Goal: Task Accomplishment & Management: Manage account settings

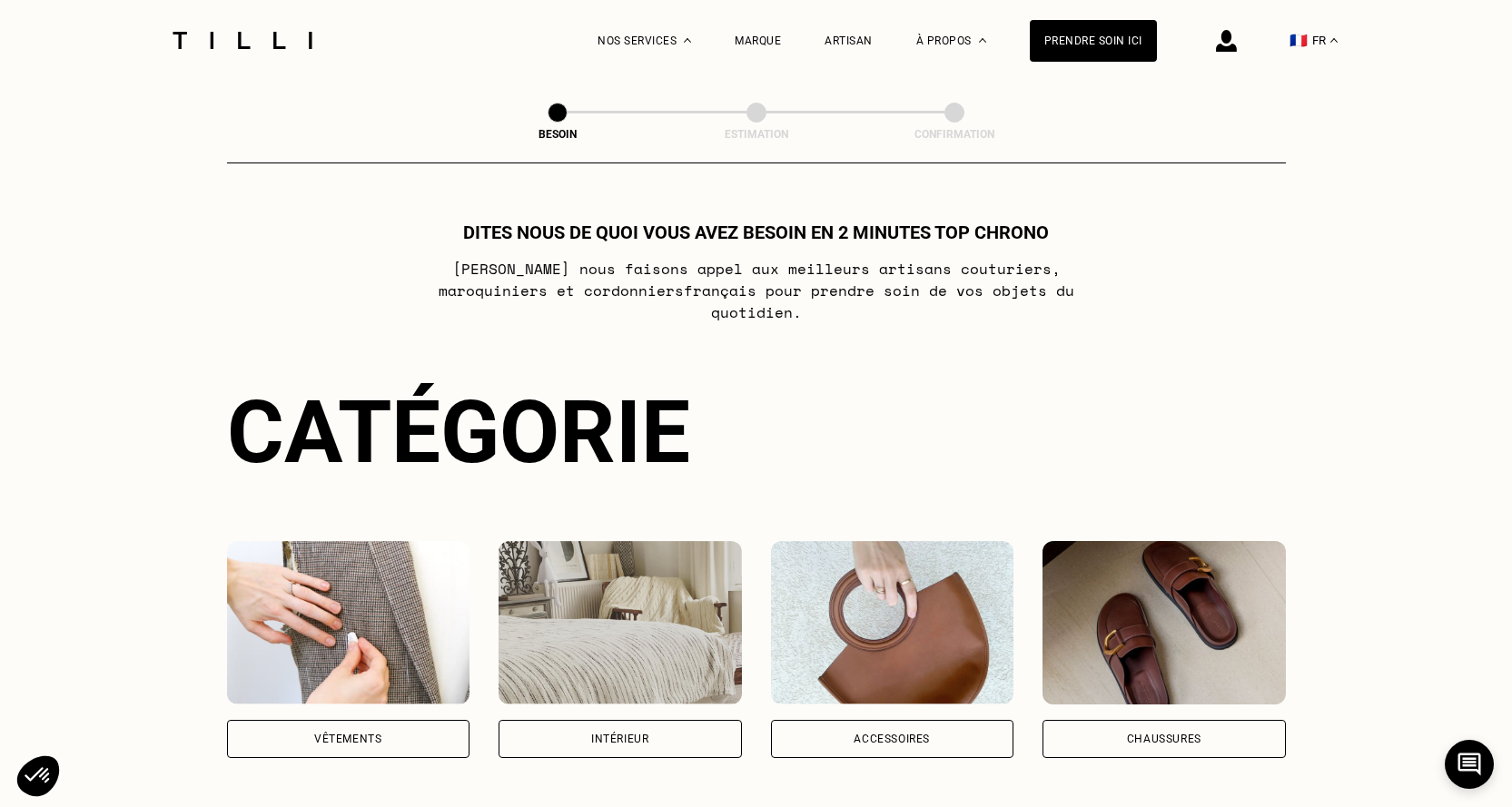
click at [1236, 42] on img at bounding box center [1226, 40] width 21 height 22
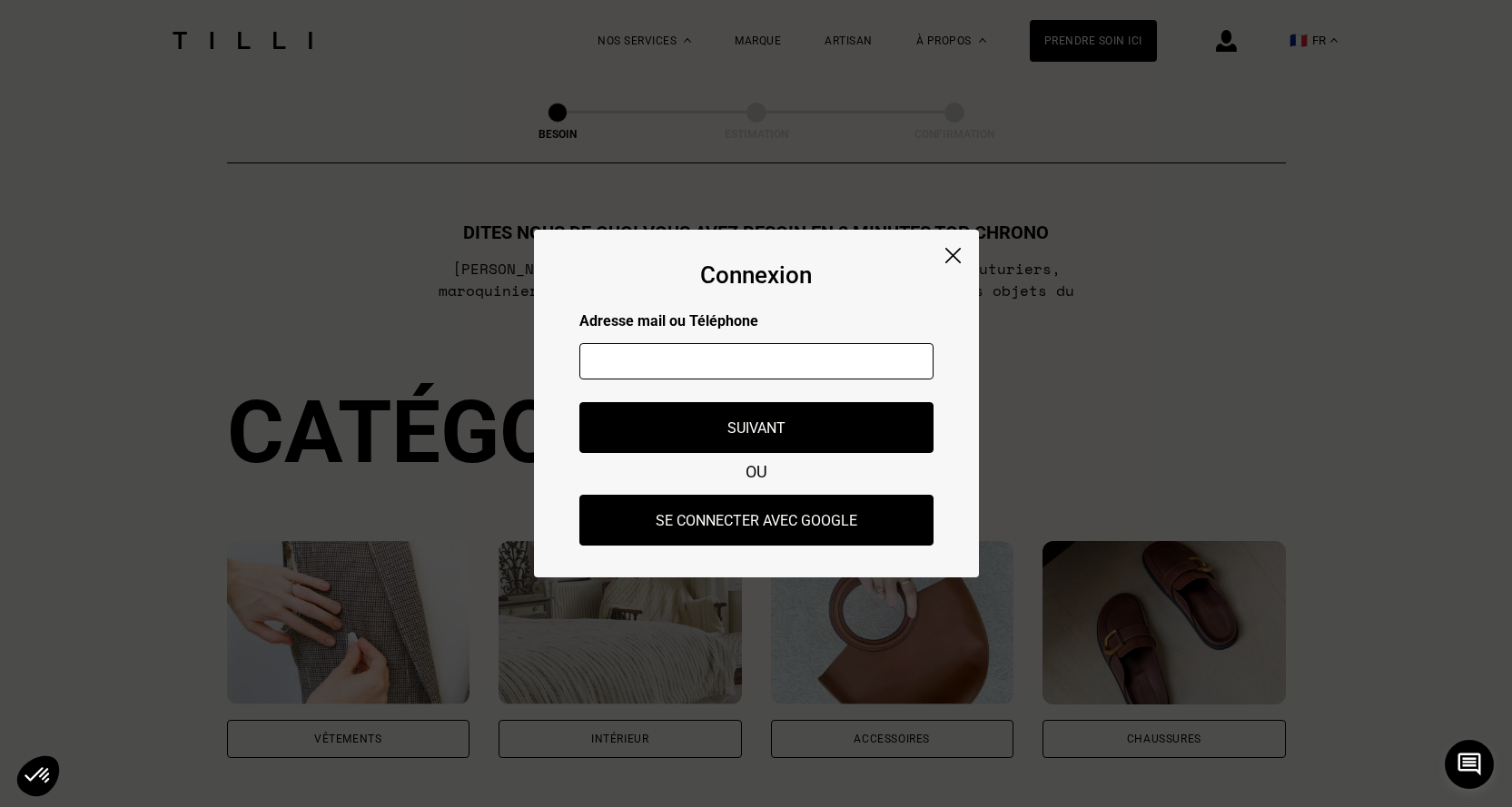
click at [681, 374] on input "text" at bounding box center [756, 361] width 354 height 37
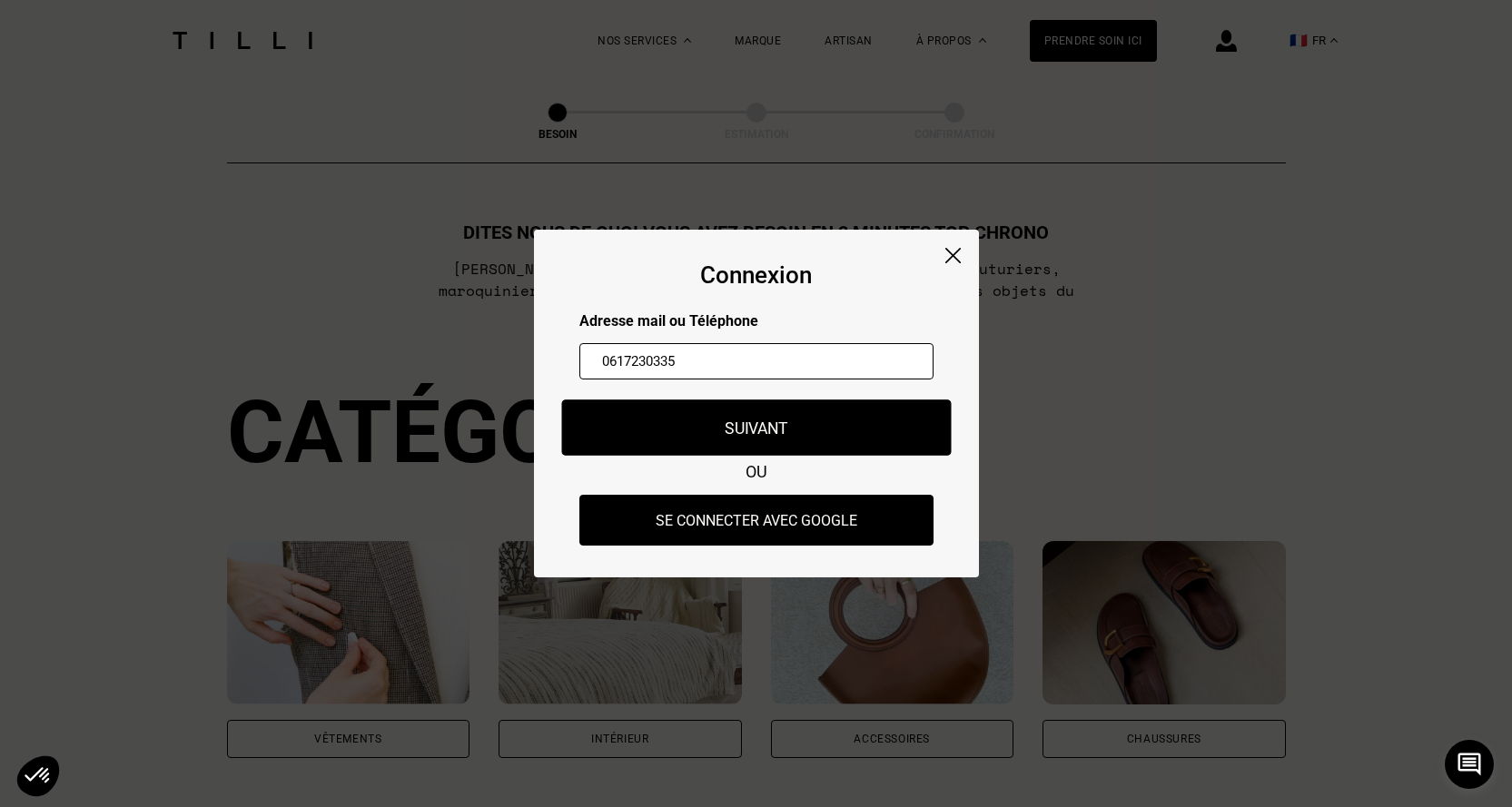
type input "0617230335"
click at [772, 429] on button "Suivant" at bounding box center [756, 428] width 389 height 56
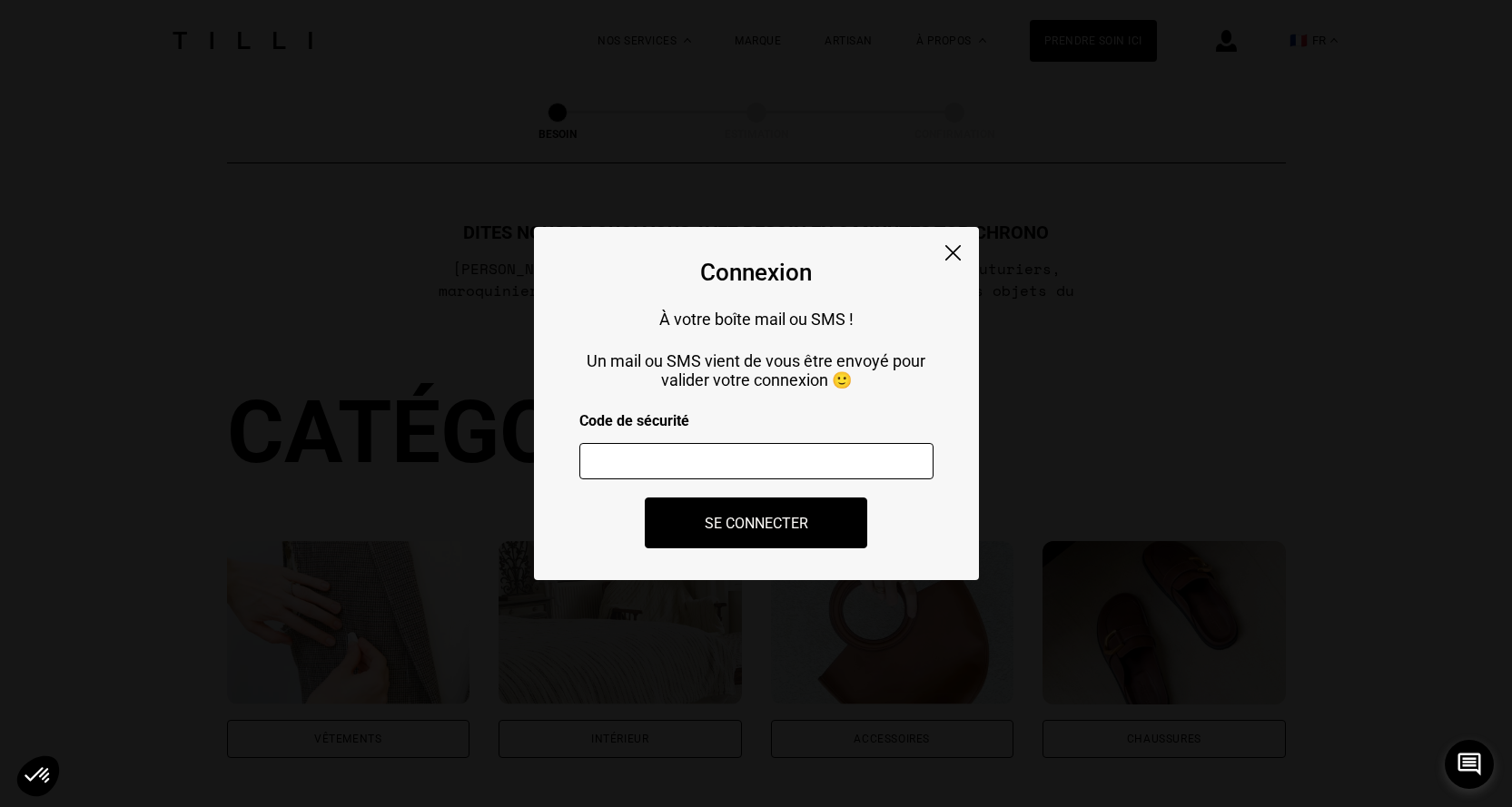
click at [730, 474] on input "number" at bounding box center [756, 461] width 354 height 37
type input "467166"
click at [706, 532] on button "Se connecter" at bounding box center [756, 523] width 245 height 56
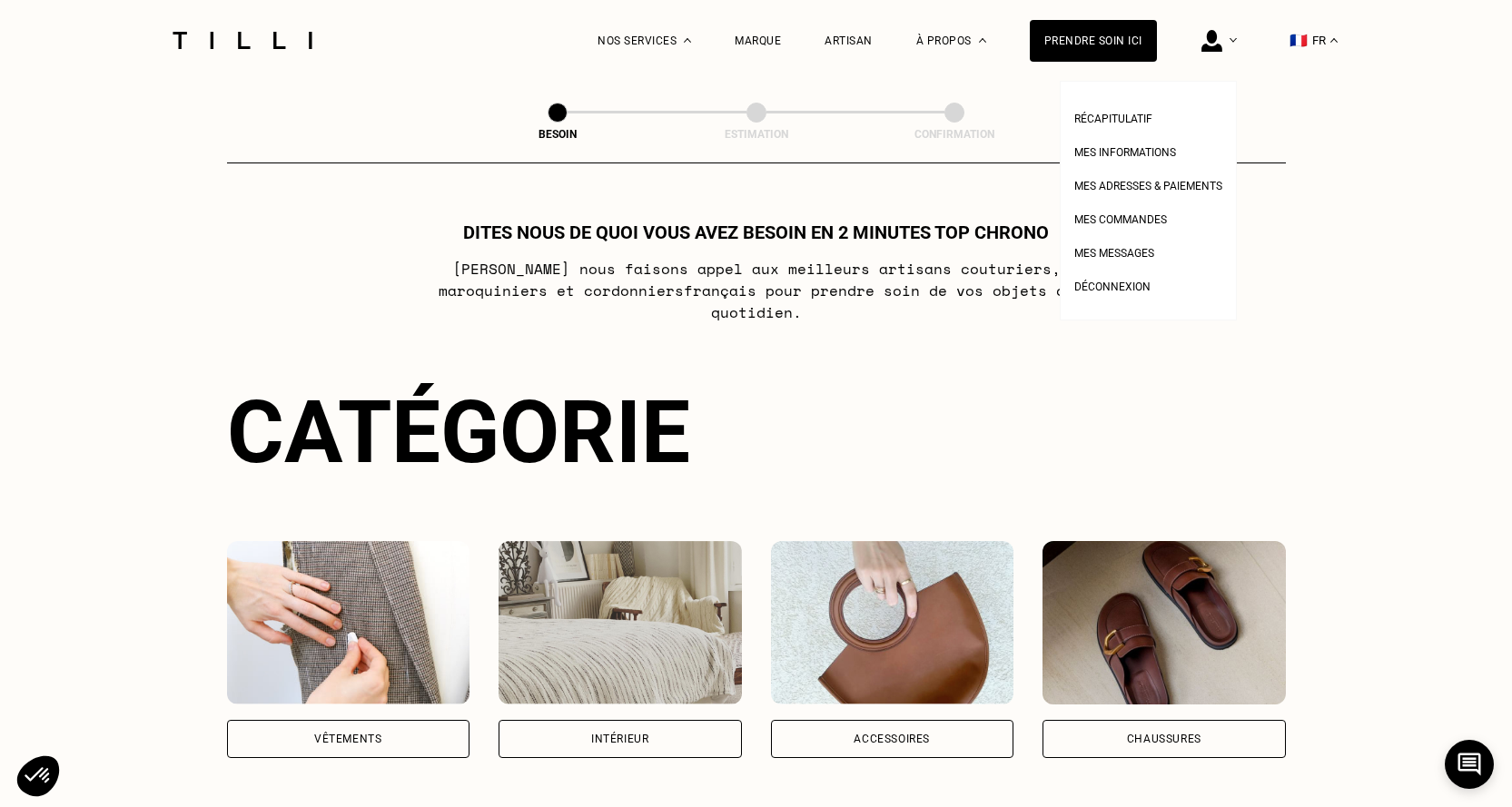
click at [1222, 44] on img at bounding box center [1212, 40] width 21 height 22
click at [1222, 46] on img at bounding box center [1212, 40] width 21 height 22
click at [1169, 150] on span "Mes informations" at bounding box center [1124, 153] width 101 height 13
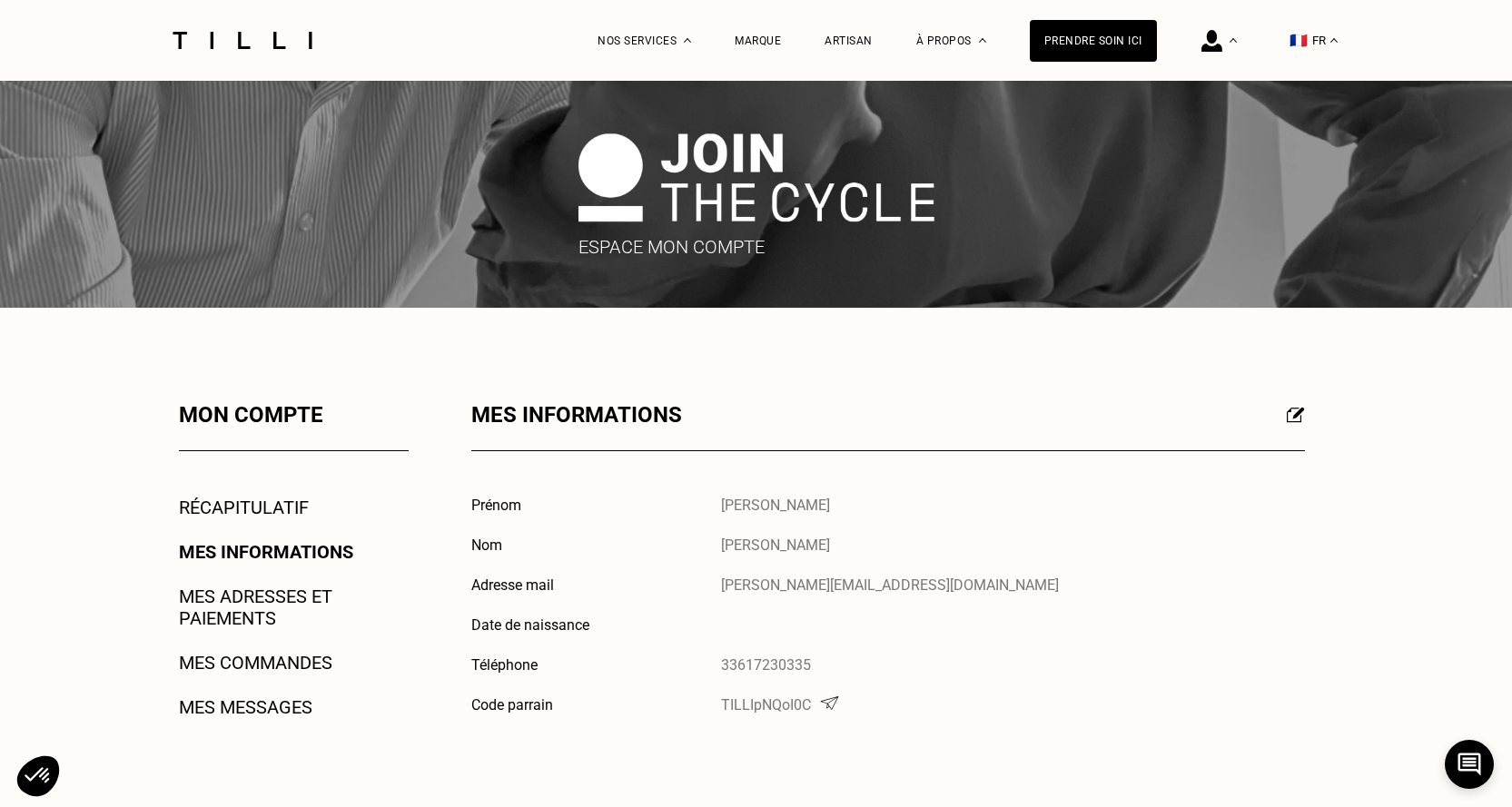
click at [274, 511] on link "Récapitulatif" at bounding box center [244, 507] width 130 height 22
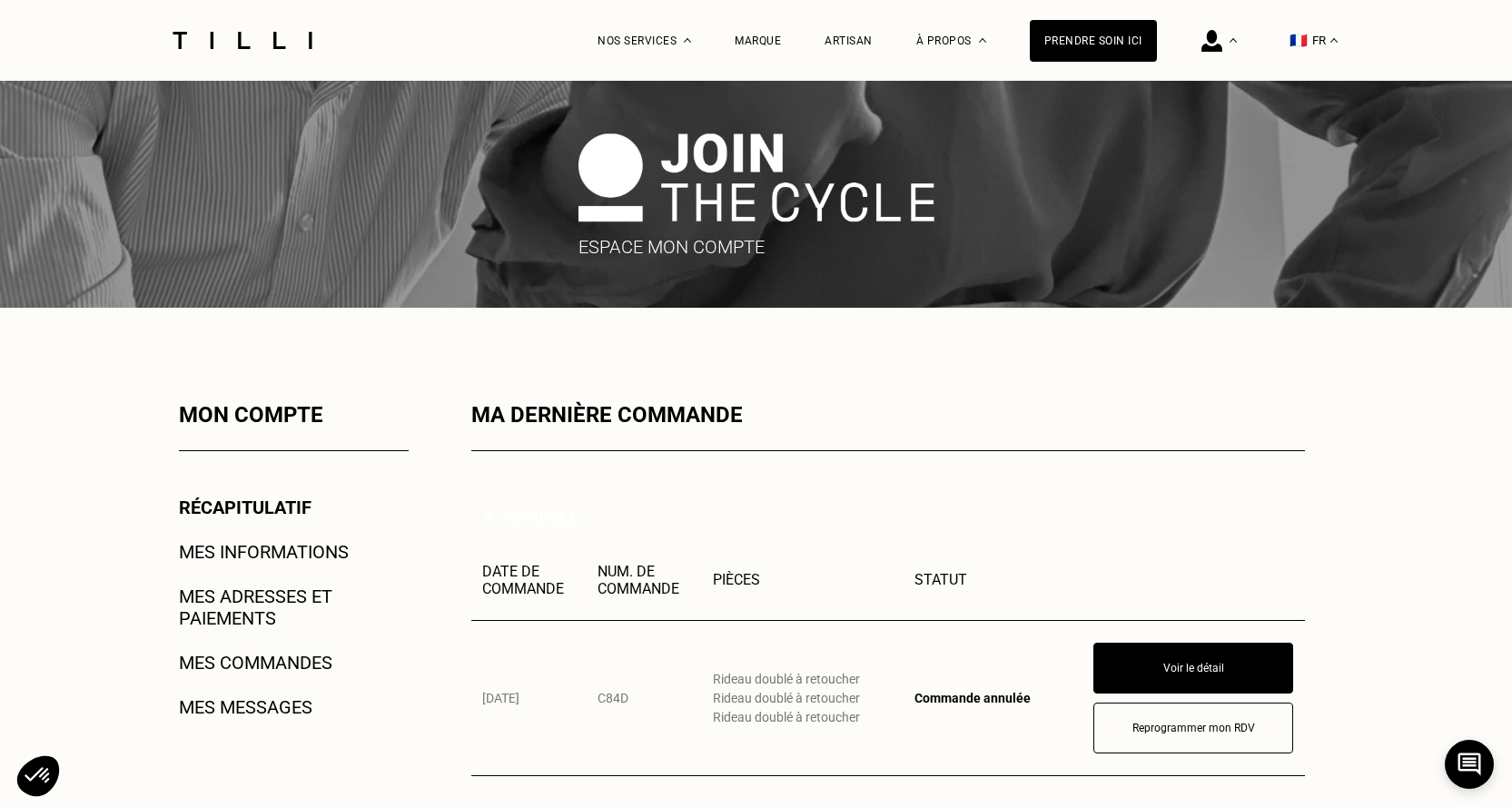
scroll to position [272, 0]
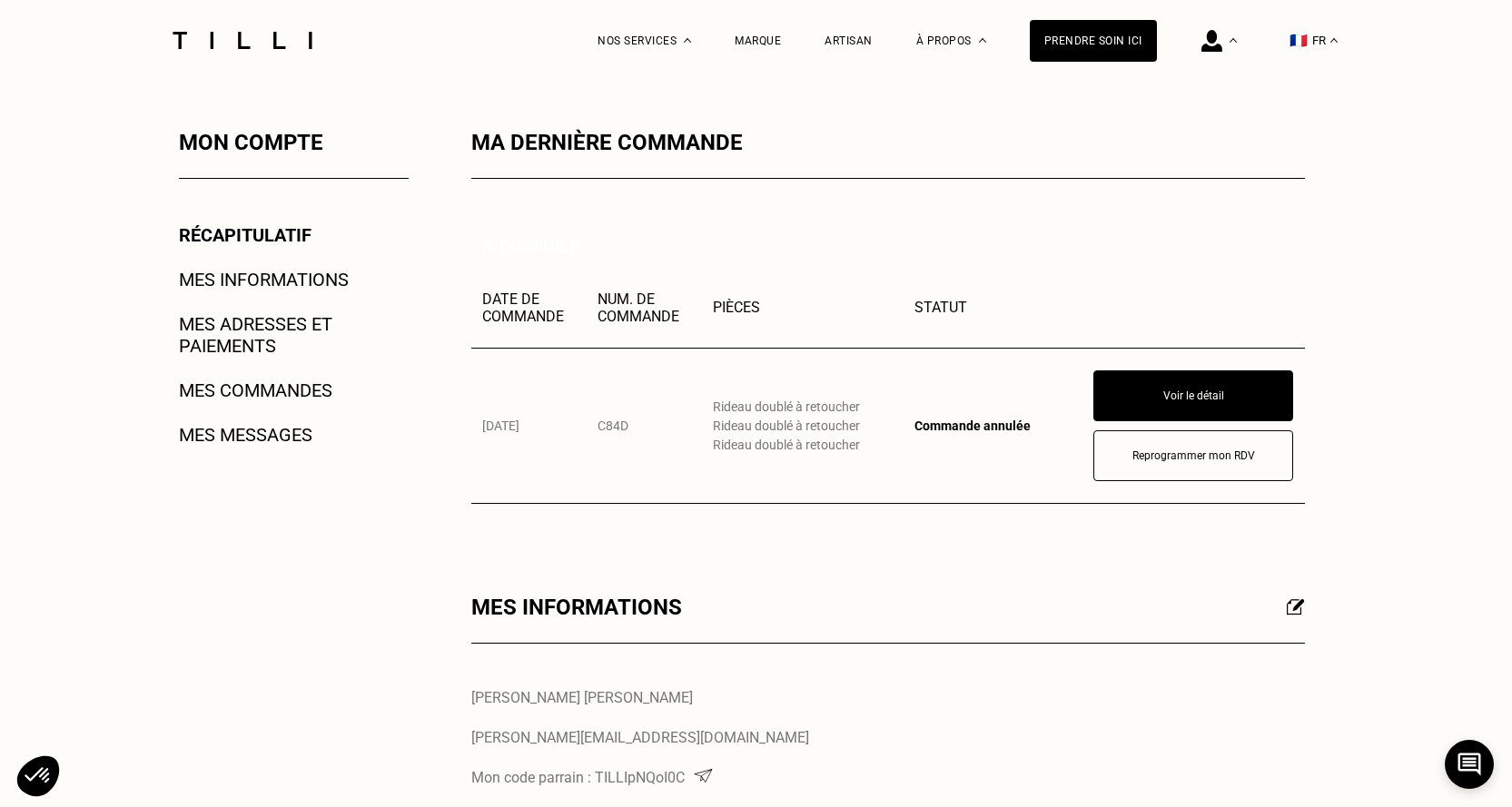
click at [276, 321] on link "Mes adresses et paiements" at bounding box center [294, 335] width 230 height 43
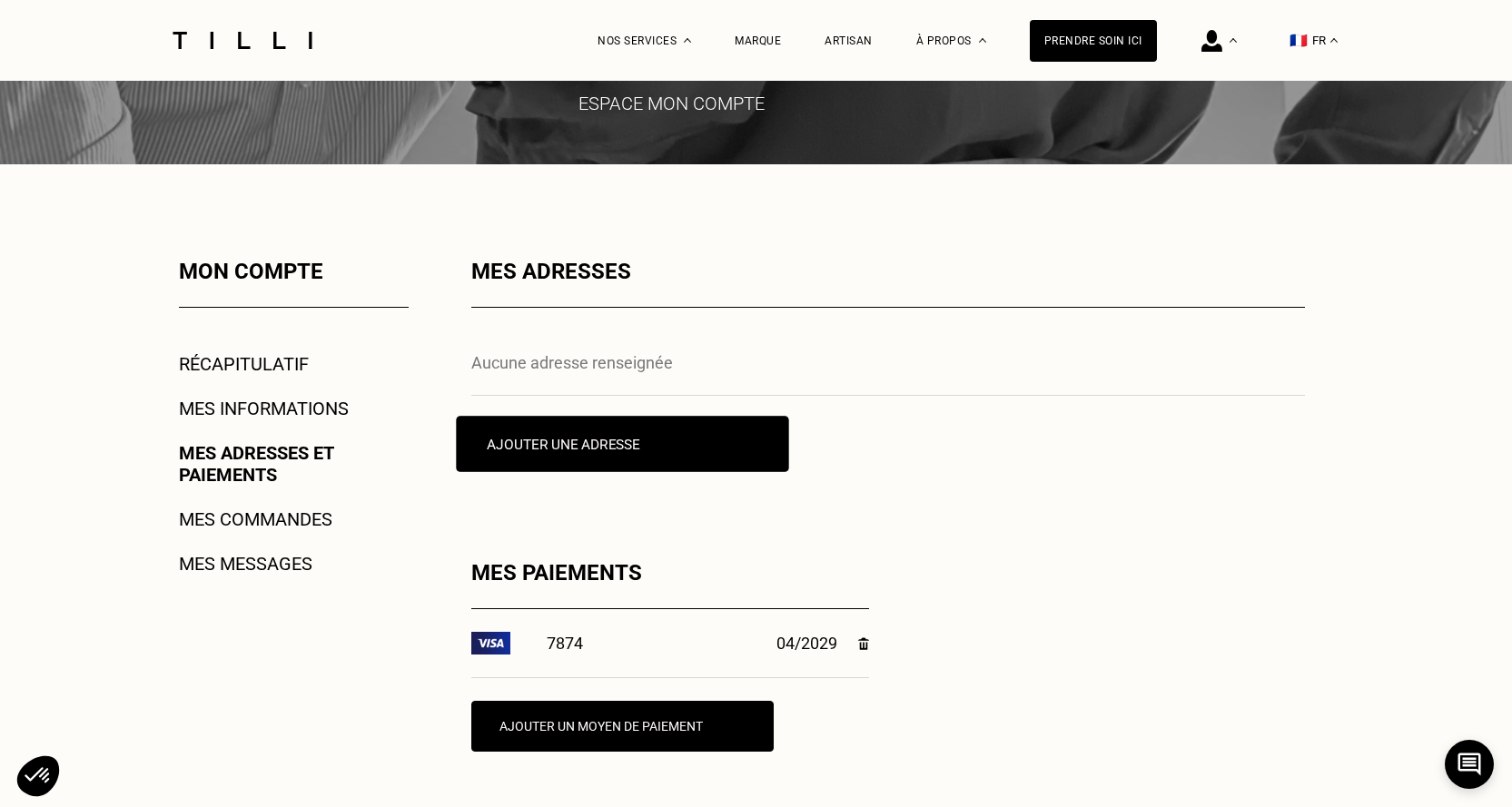
scroll to position [454, 0]
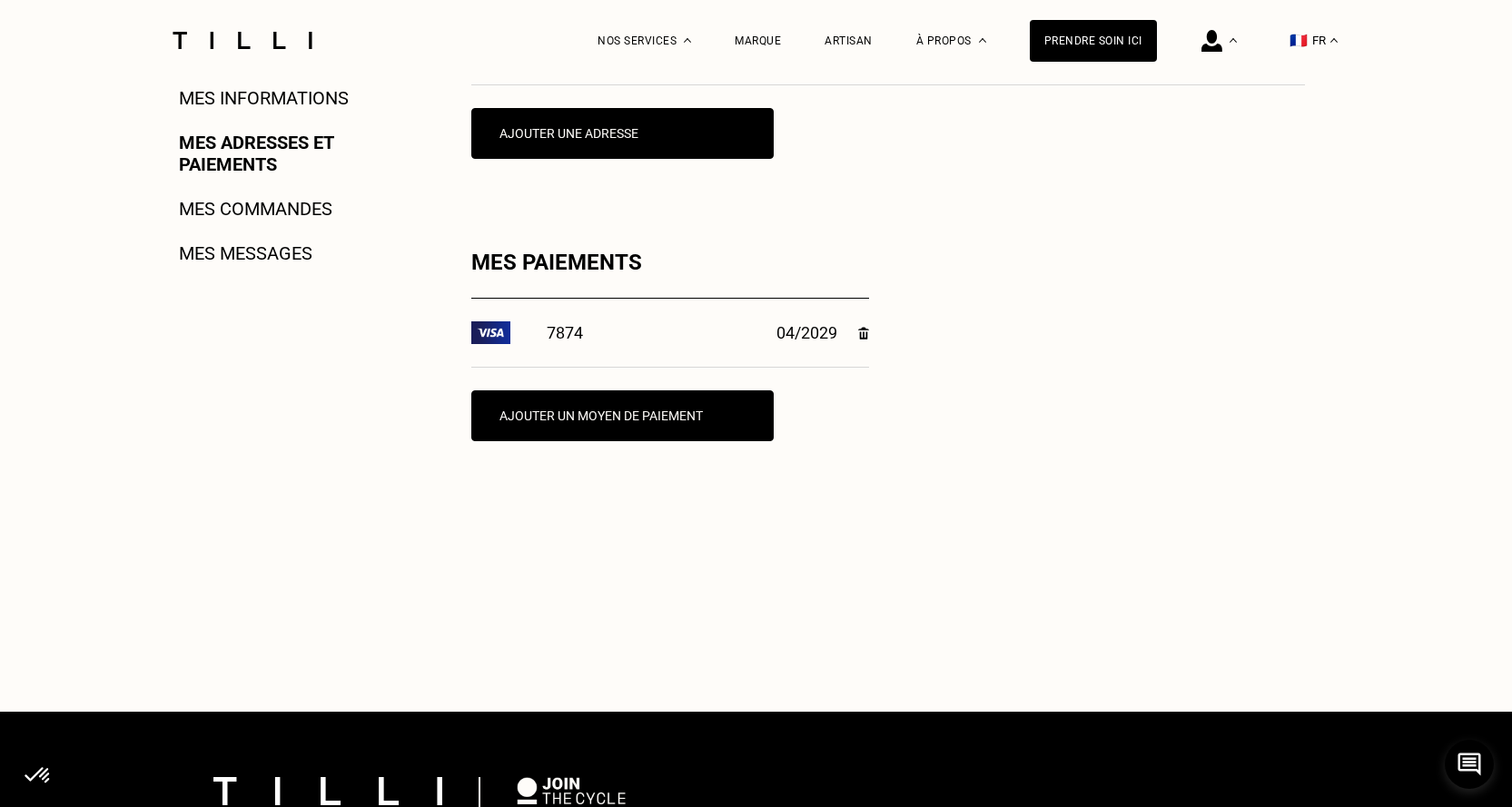
click at [862, 333] on img at bounding box center [863, 333] width 10 height 13
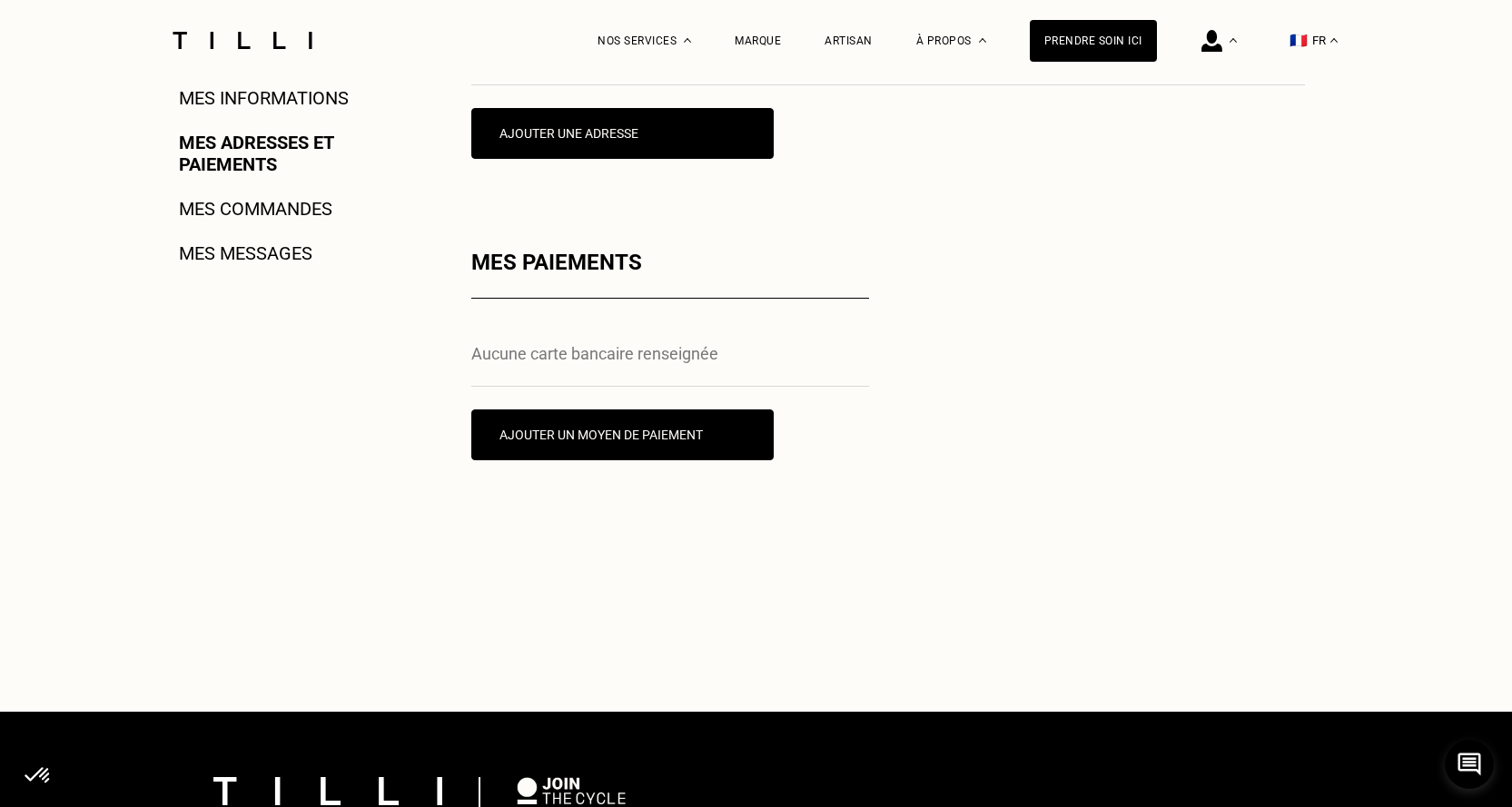
click at [310, 466] on div "Mon compte Récapitulatif Mes informations Mes adresses et paiements Mes command…" at bounding box center [269, 284] width 278 height 673
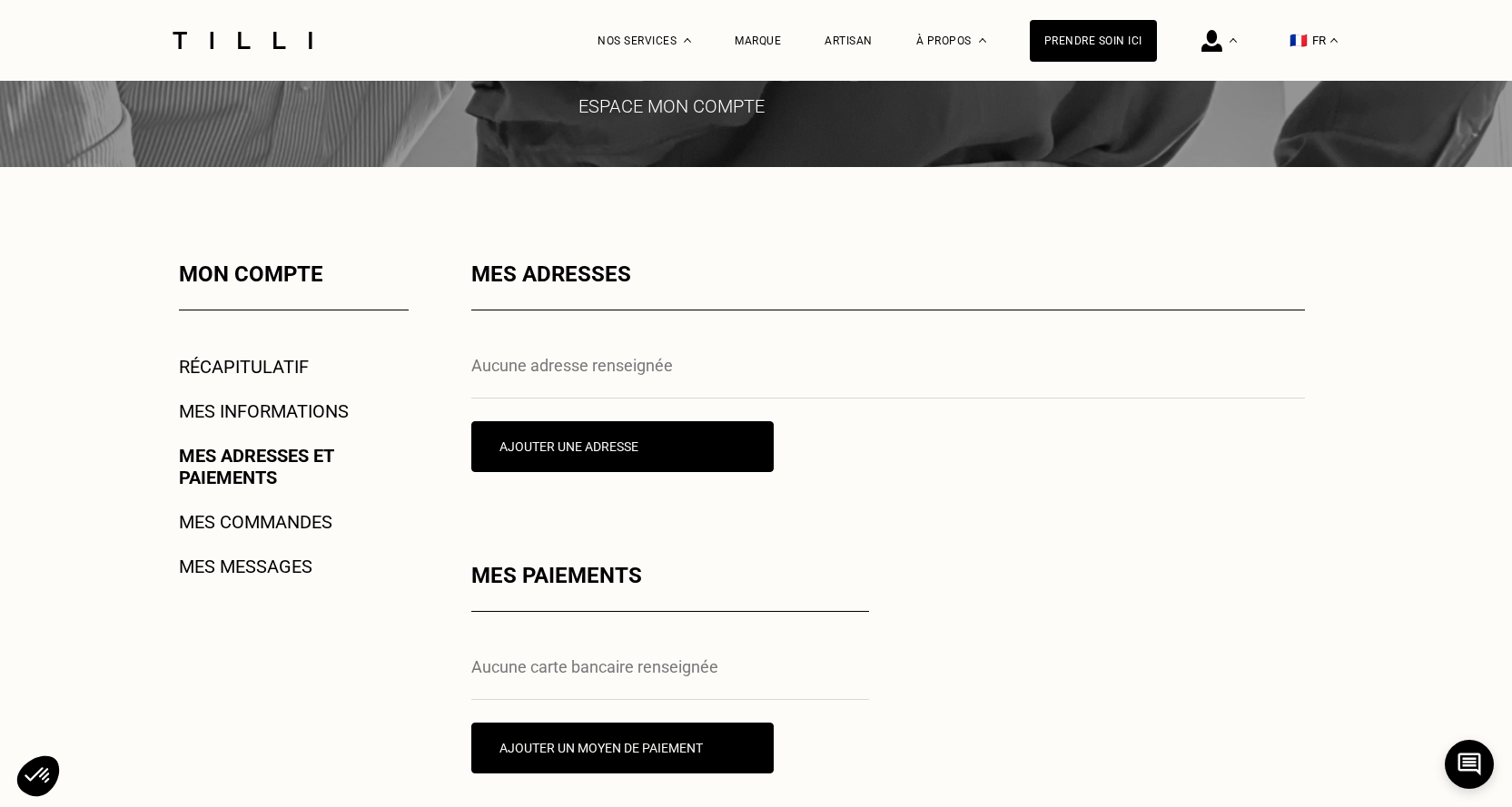
scroll to position [0, 0]
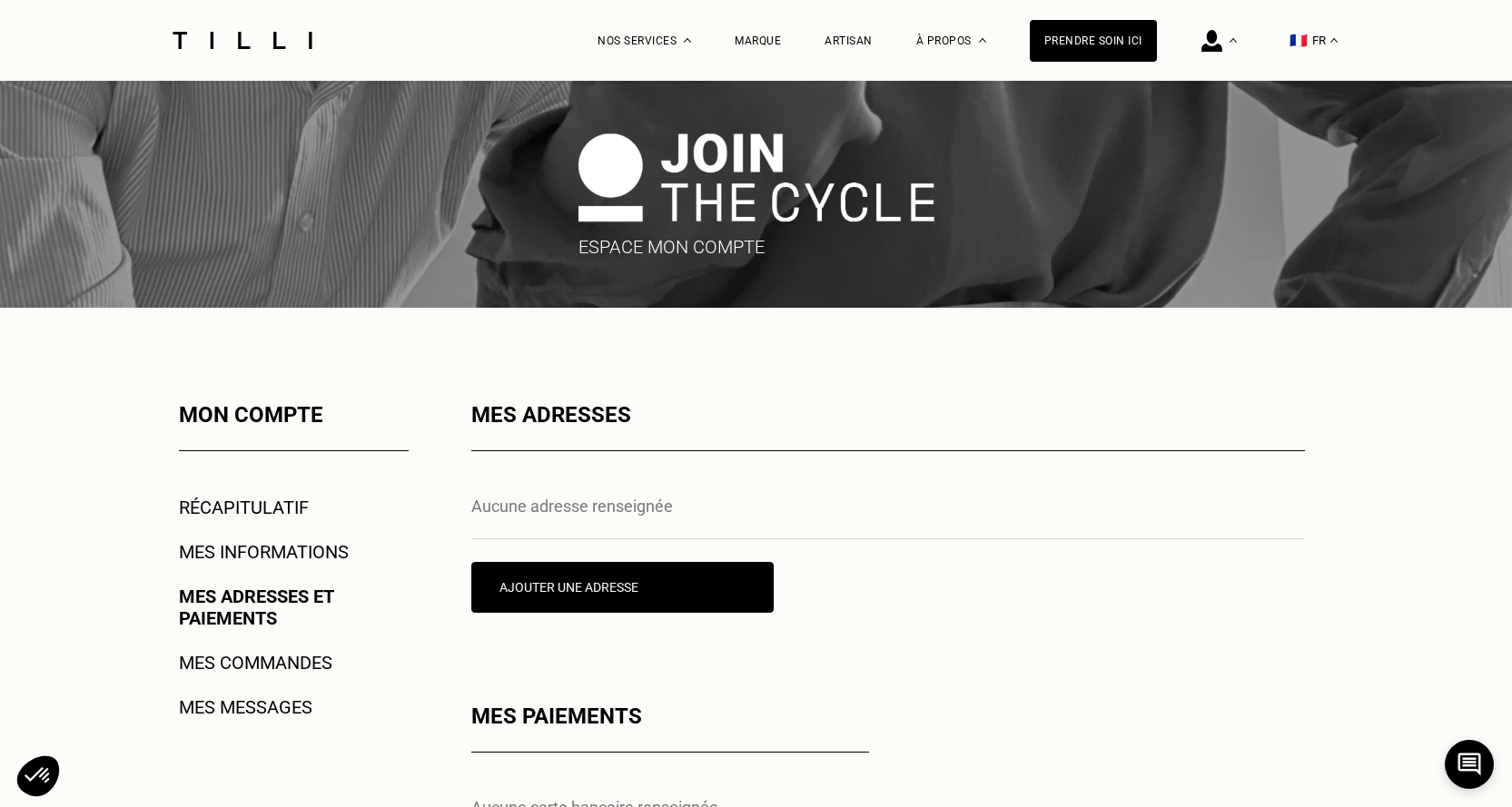
click at [282, 513] on link "Récapitulatif" at bounding box center [244, 507] width 130 height 22
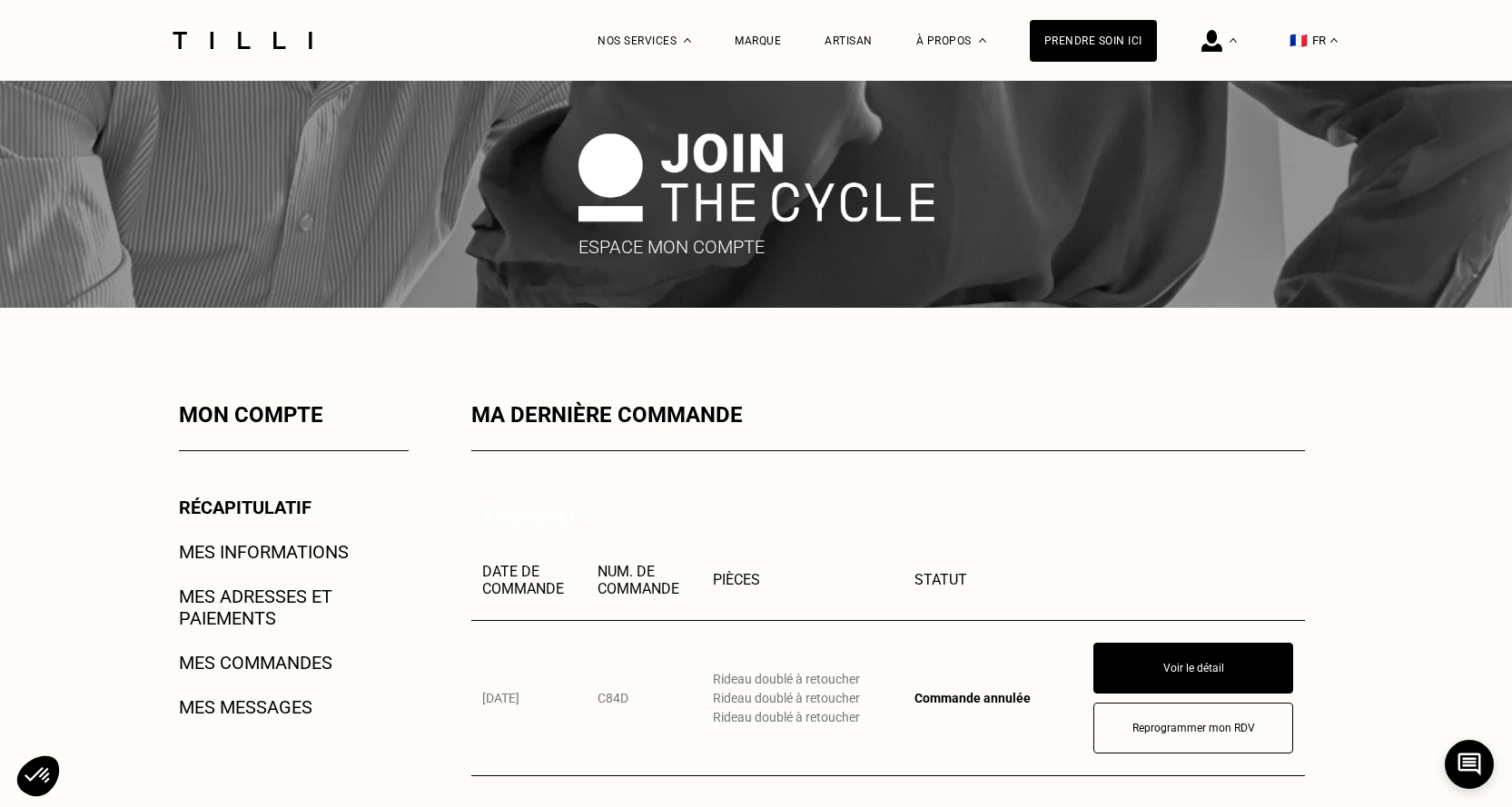
click at [291, 551] on link "Mes informations" at bounding box center [264, 551] width 170 height 22
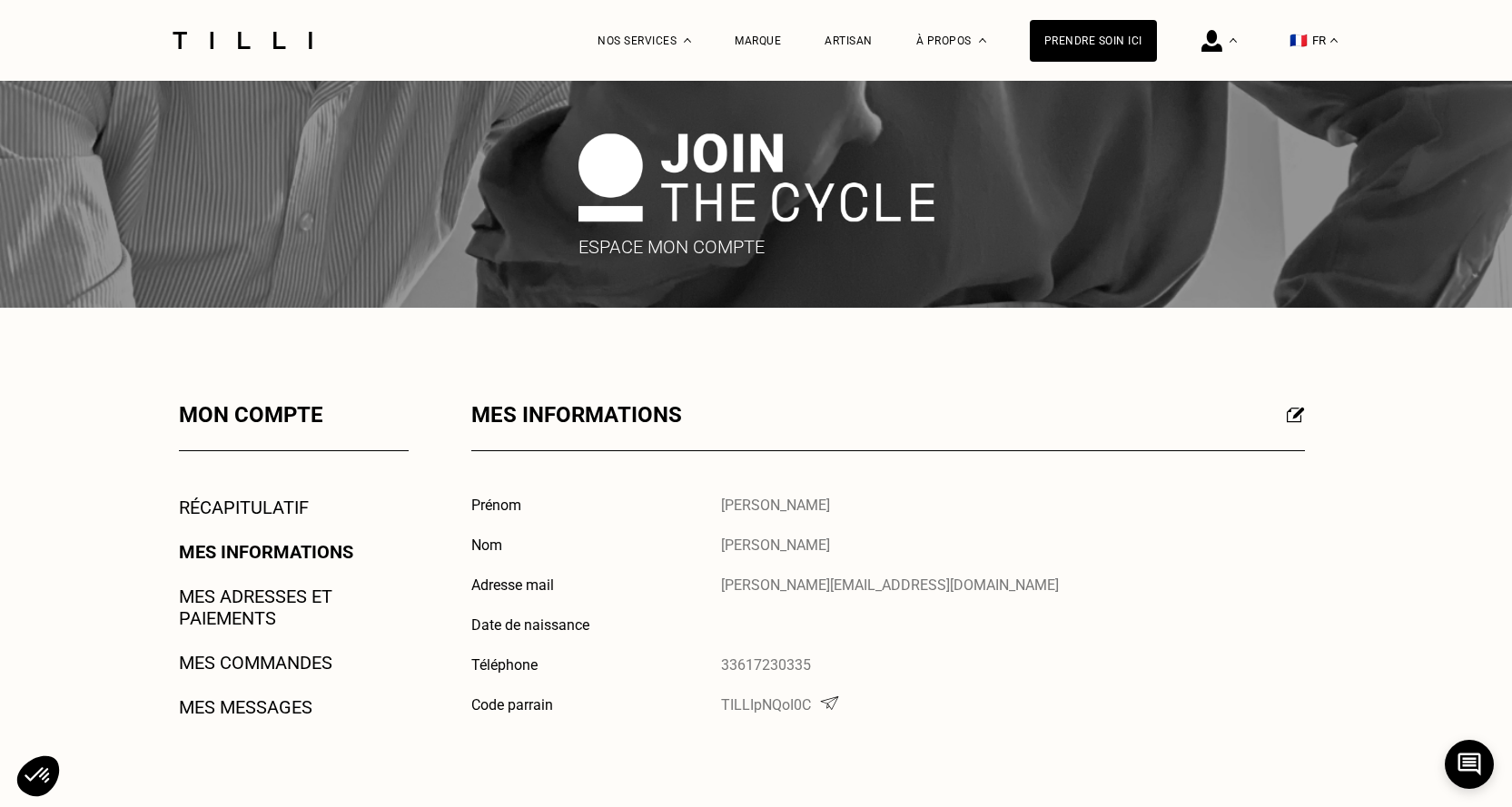
click at [298, 601] on link "Mes adresses et paiements" at bounding box center [294, 607] width 230 height 43
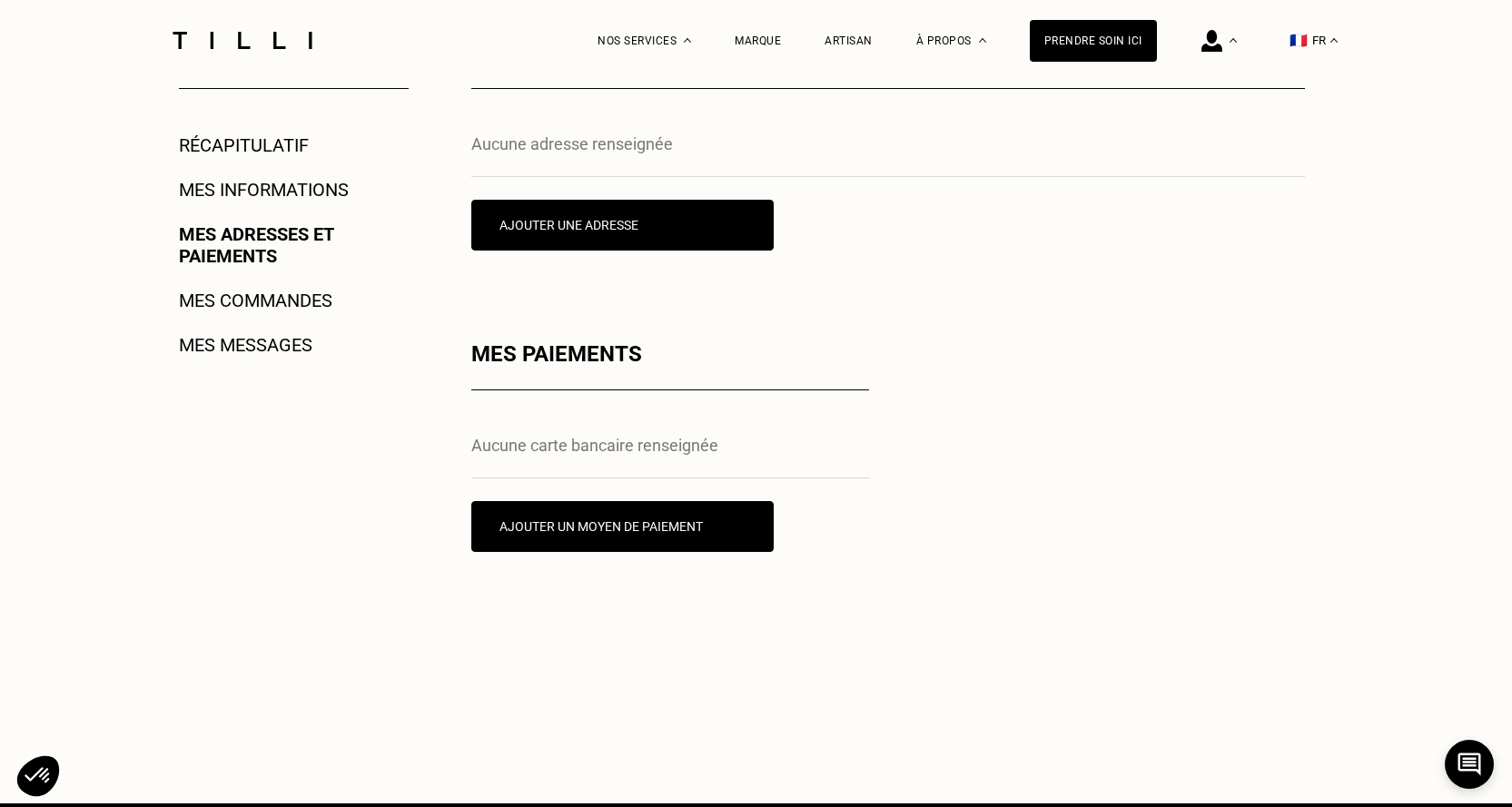
scroll to position [363, 0]
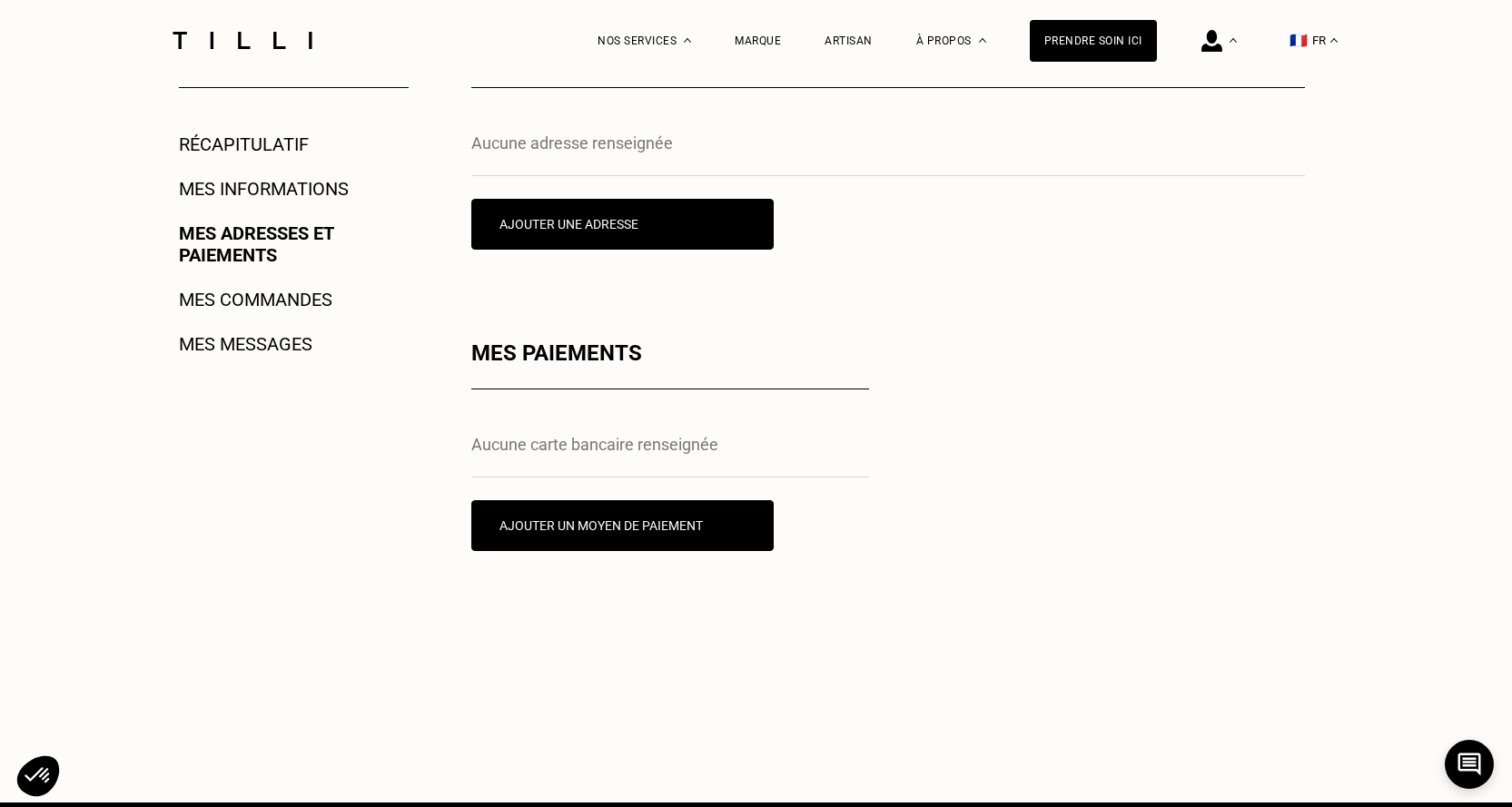
click at [315, 296] on link "Mes commandes" at bounding box center [255, 299] width 153 height 22
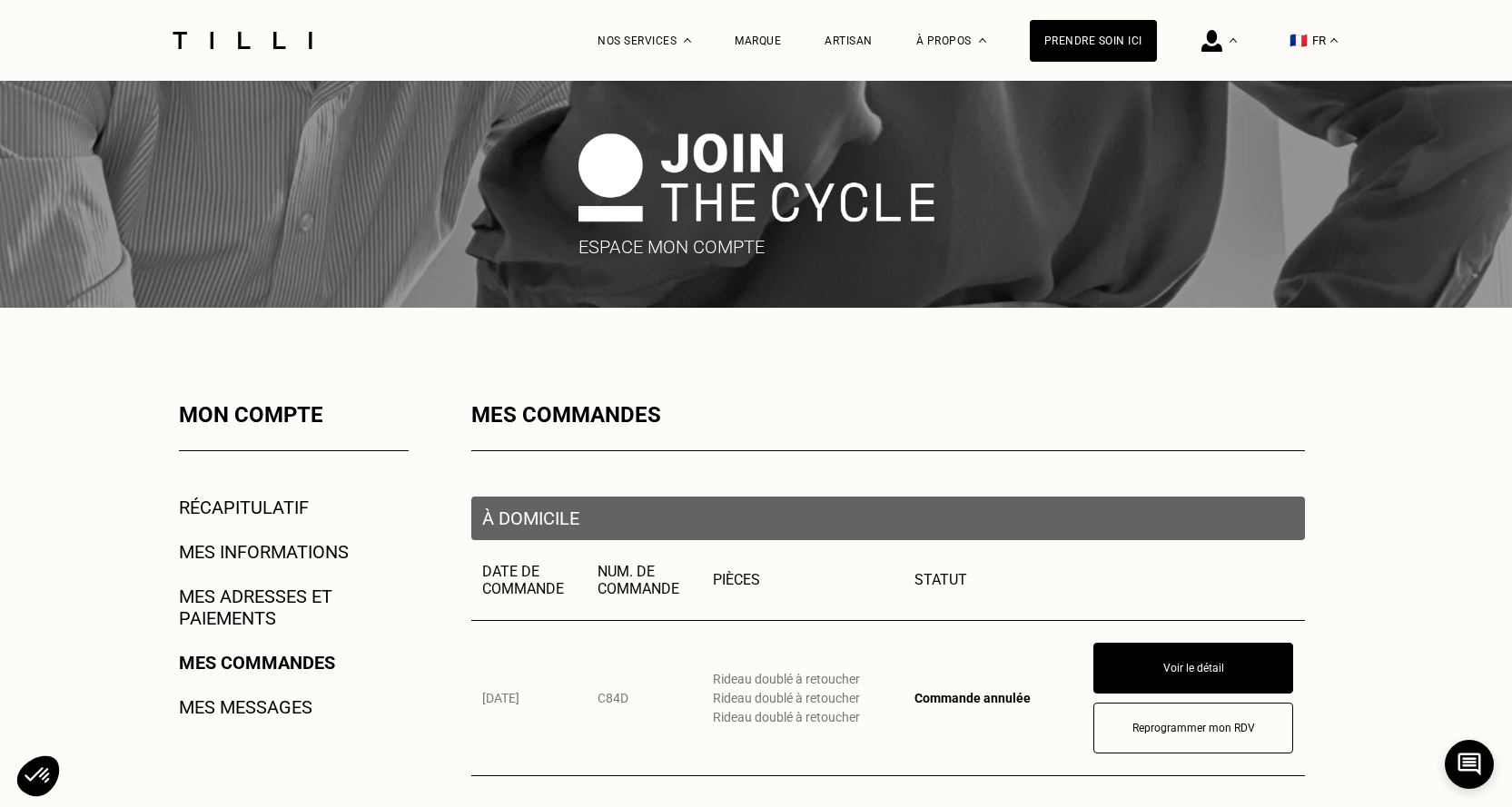
click at [263, 709] on link "Mes messages" at bounding box center [246, 707] width 133 height 22
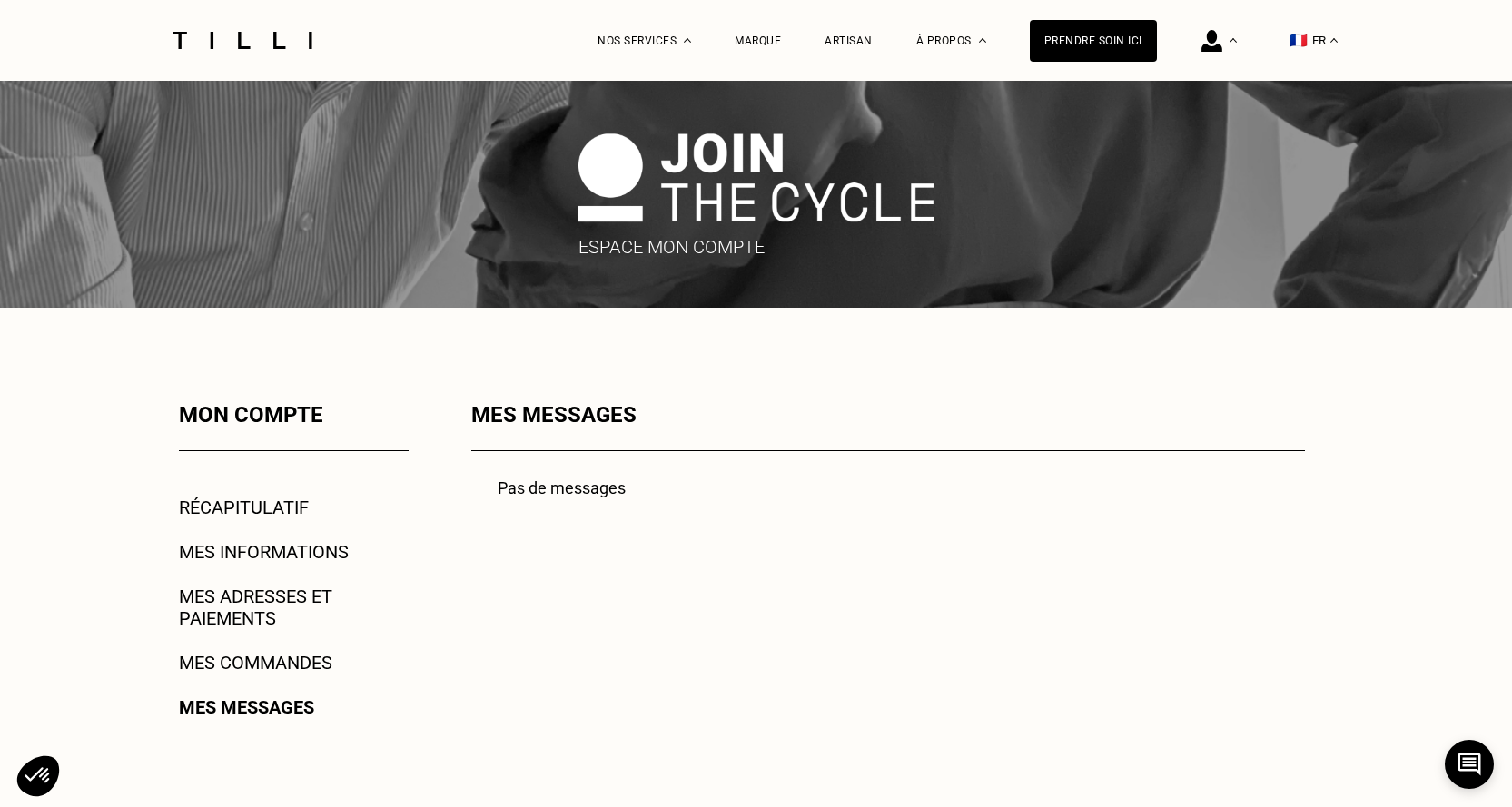
click at [291, 503] on link "Récapitulatif" at bounding box center [244, 507] width 130 height 22
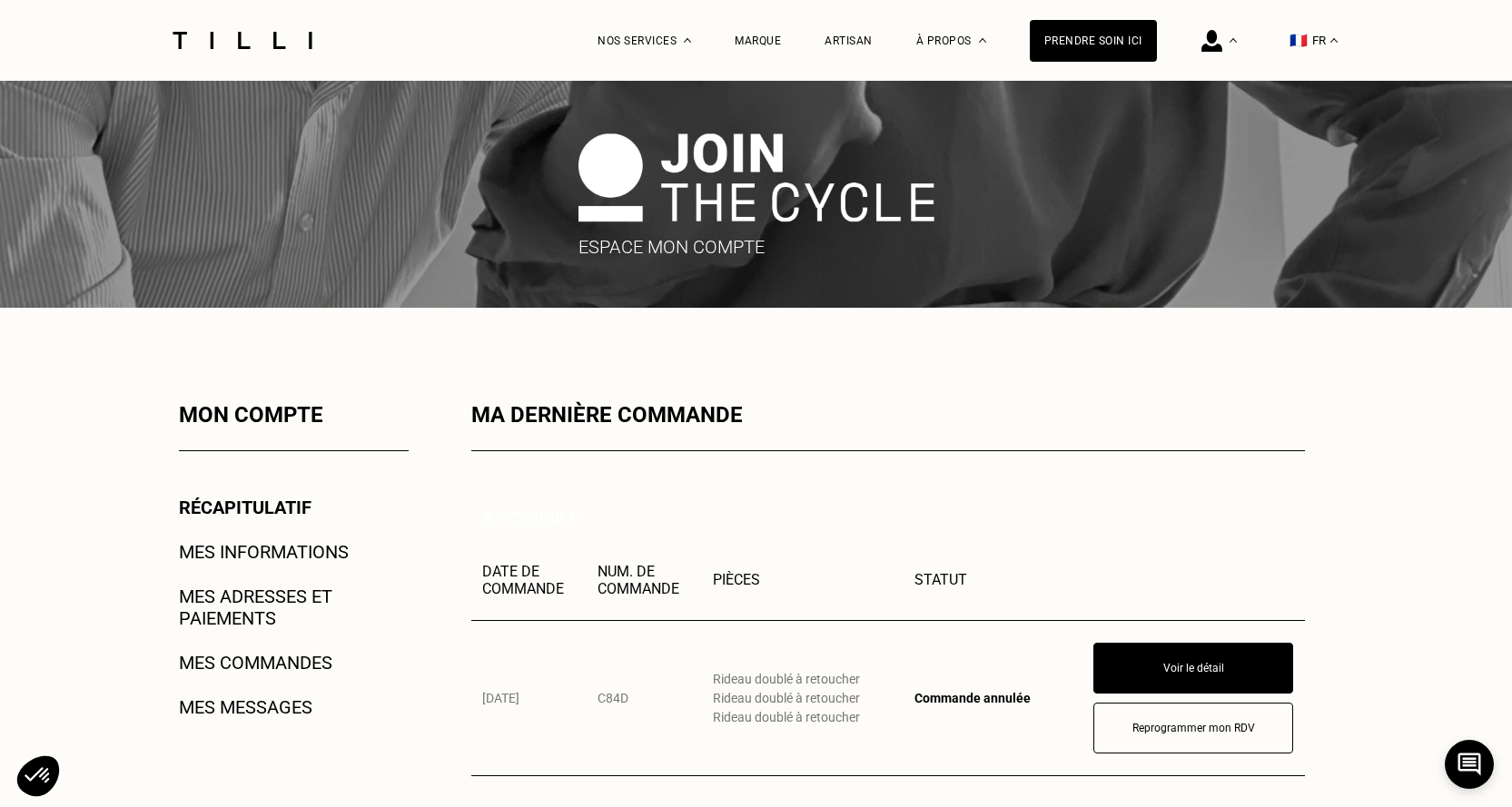
click at [208, 554] on link "Mes informations" at bounding box center [264, 551] width 170 height 22
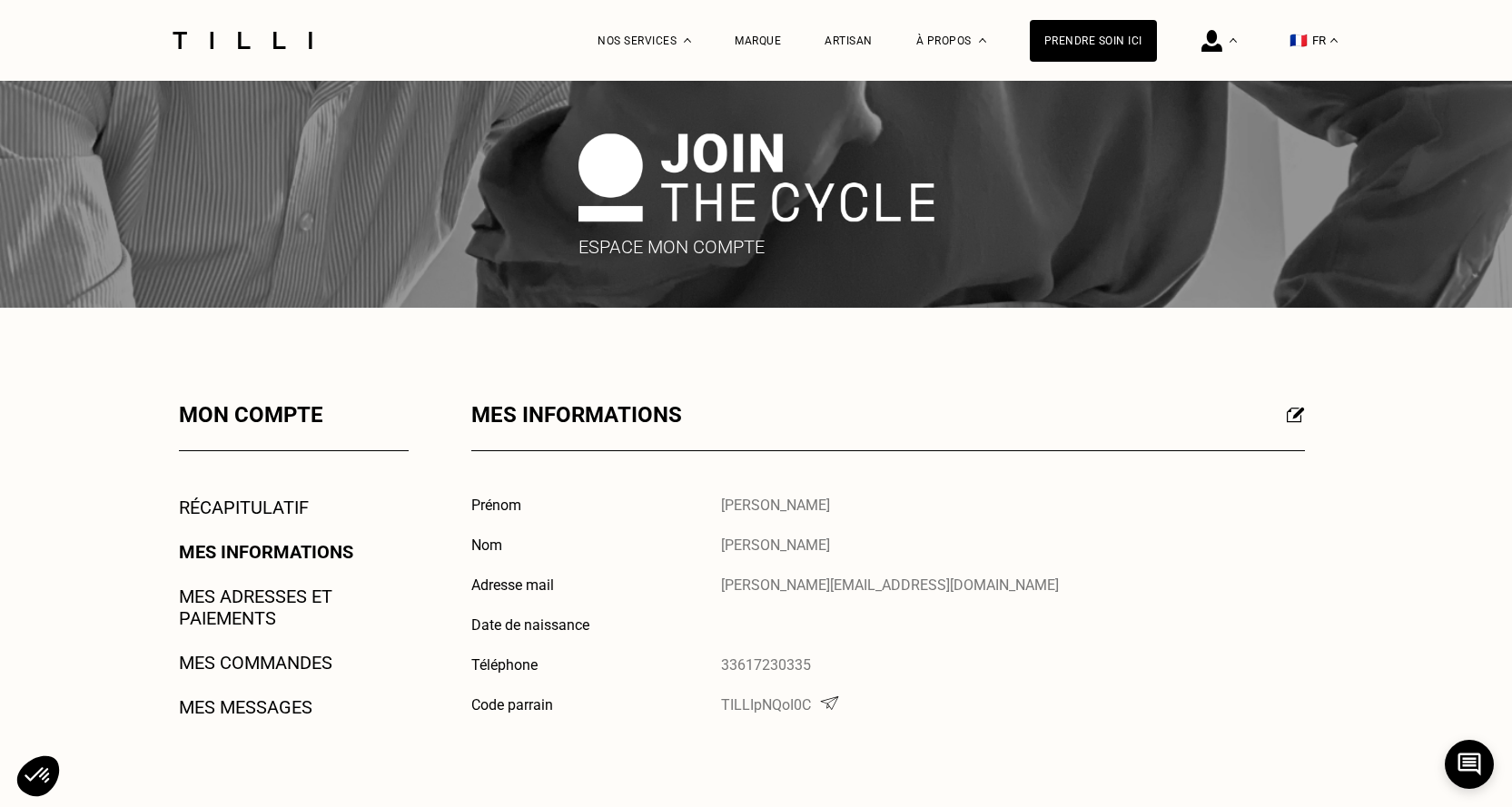
click at [272, 503] on link "Récapitulatif" at bounding box center [244, 507] width 130 height 22
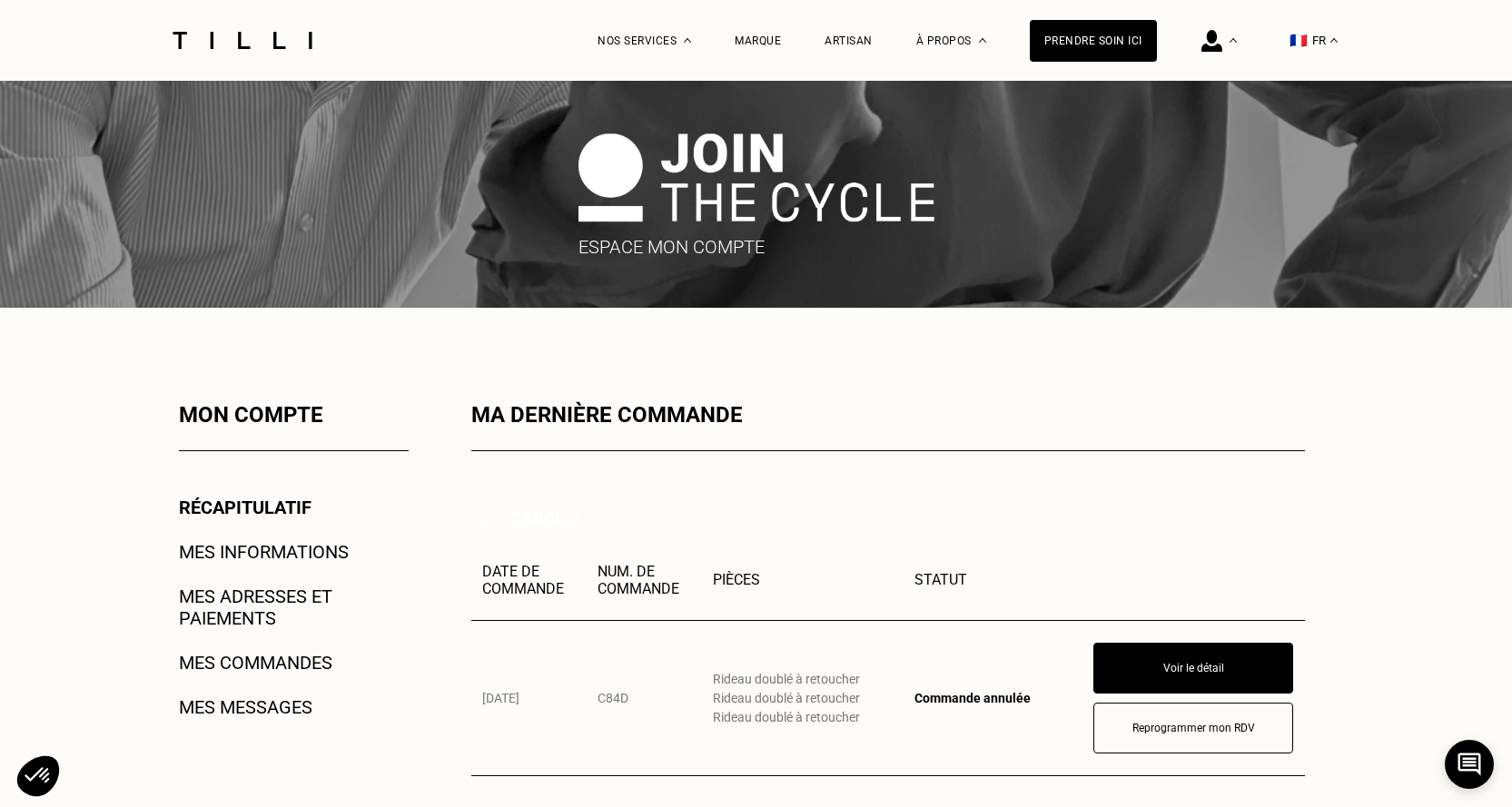
click at [332, 545] on link "Mes informations" at bounding box center [264, 551] width 170 height 22
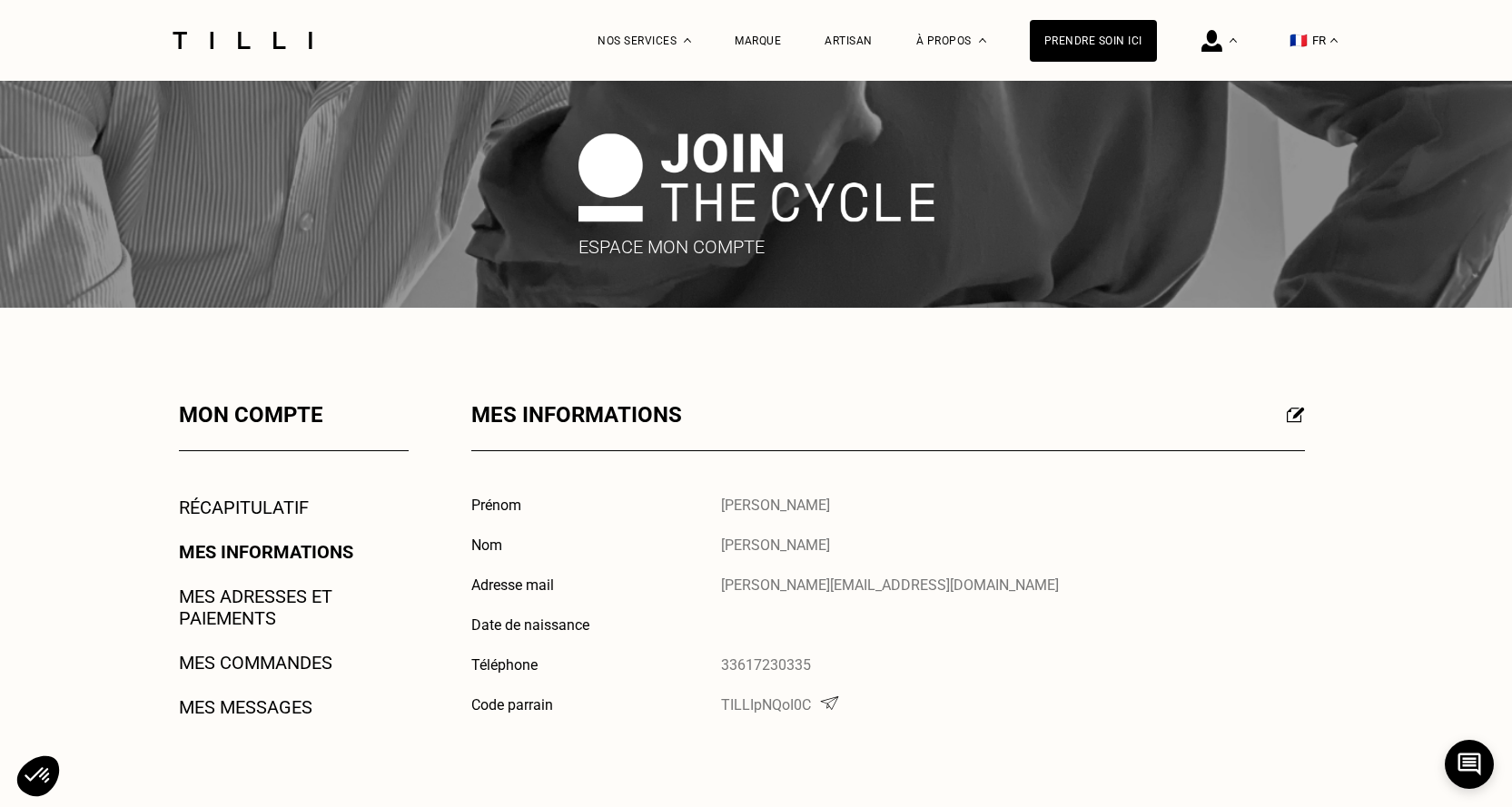
click at [313, 599] on link "Mes adresses et paiements" at bounding box center [294, 607] width 230 height 43
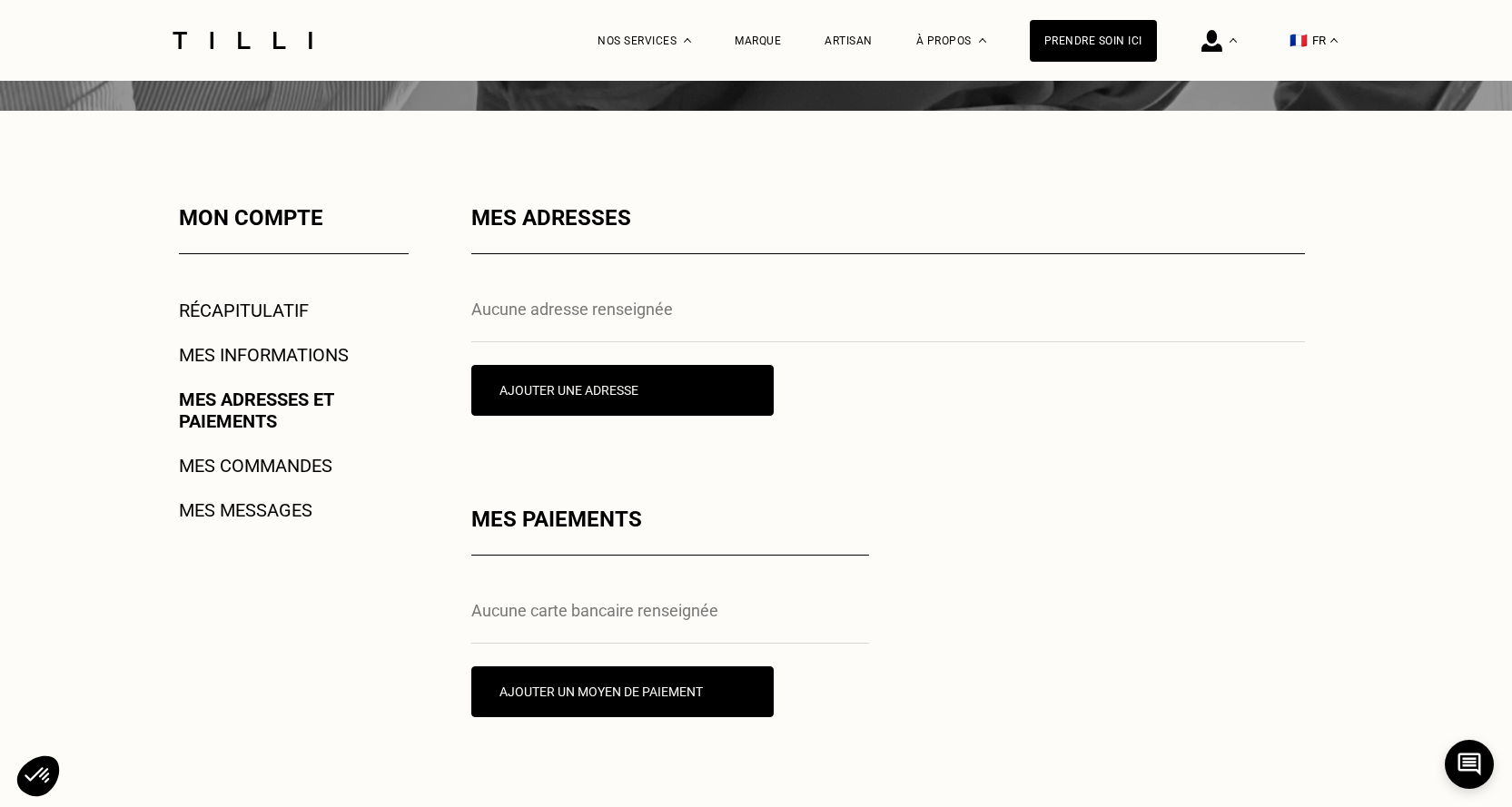
scroll to position [181, 0]
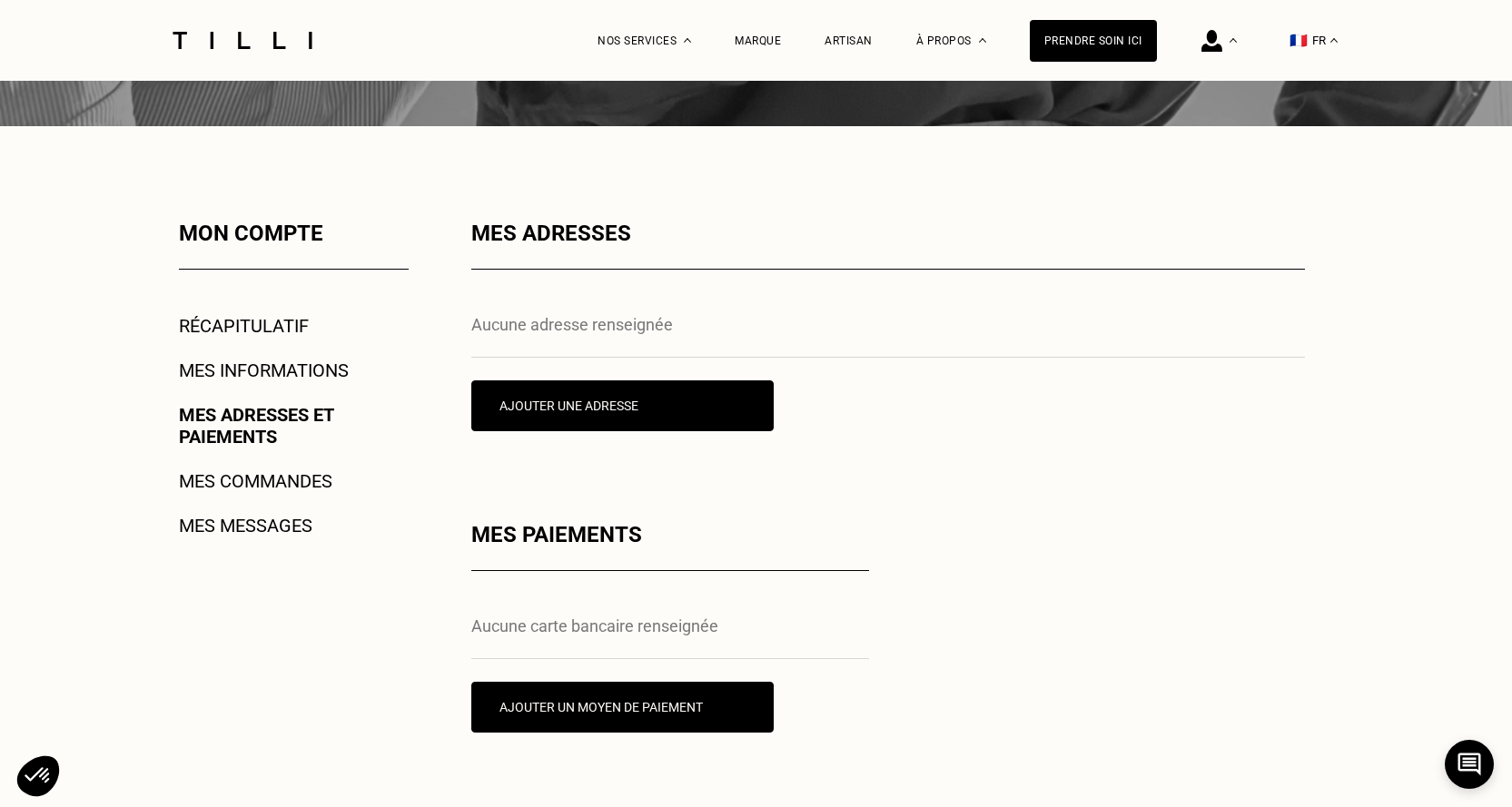
click at [297, 487] on link "Mes commandes" at bounding box center [255, 480] width 153 height 22
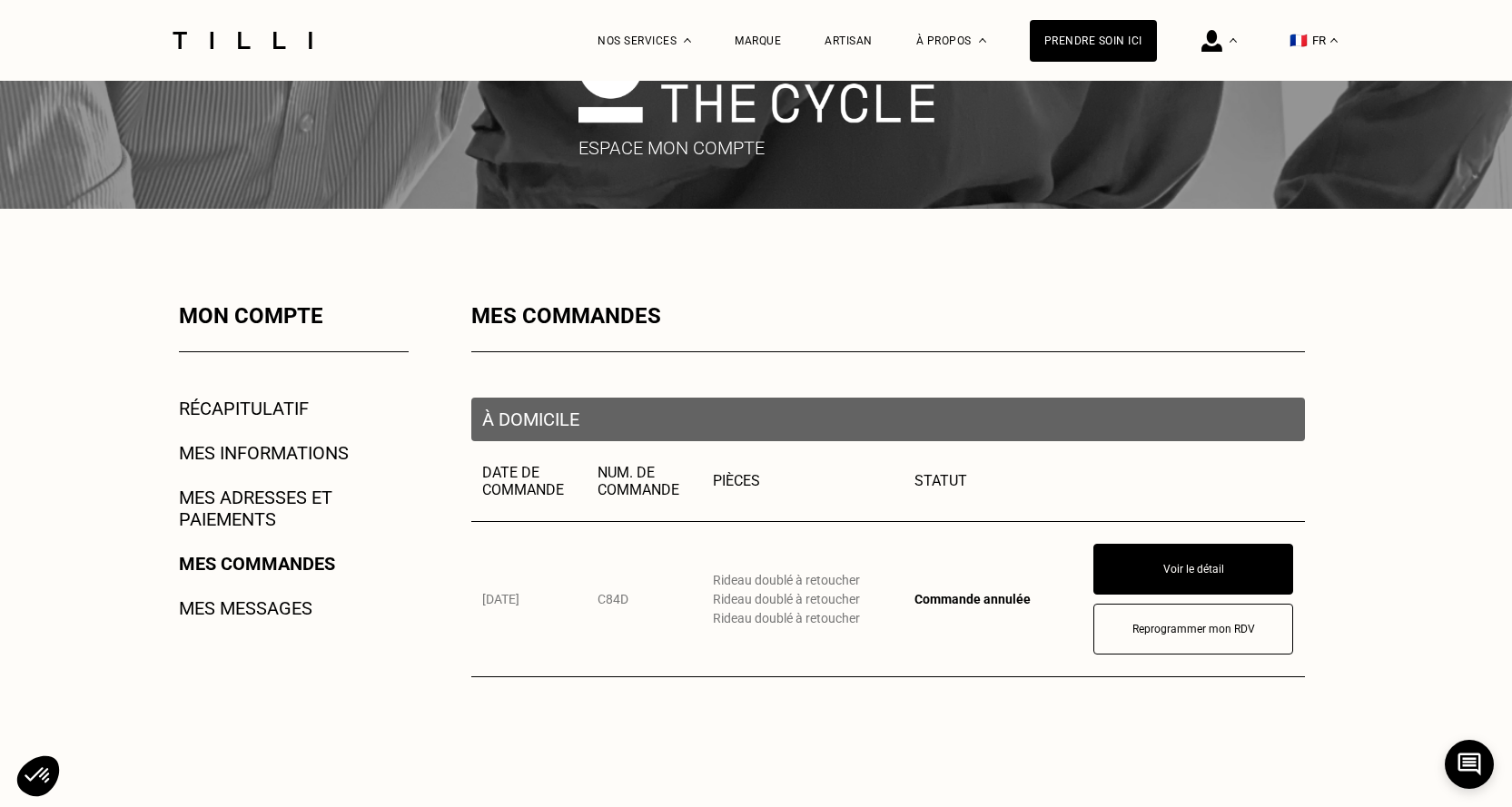
scroll to position [363, 0]
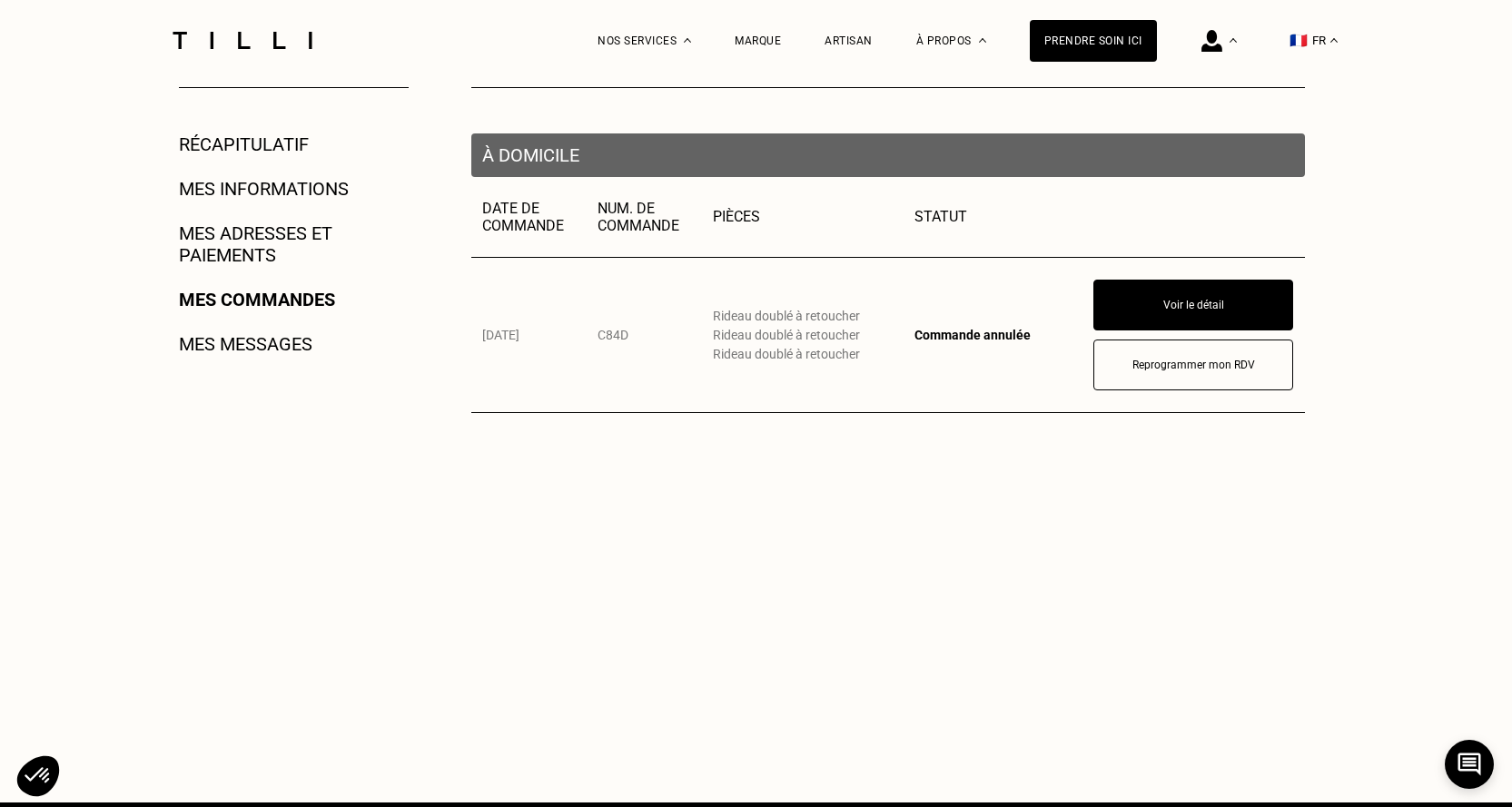
click at [292, 351] on link "Mes messages" at bounding box center [246, 343] width 133 height 22
